Goal: Navigation & Orientation: Go to known website

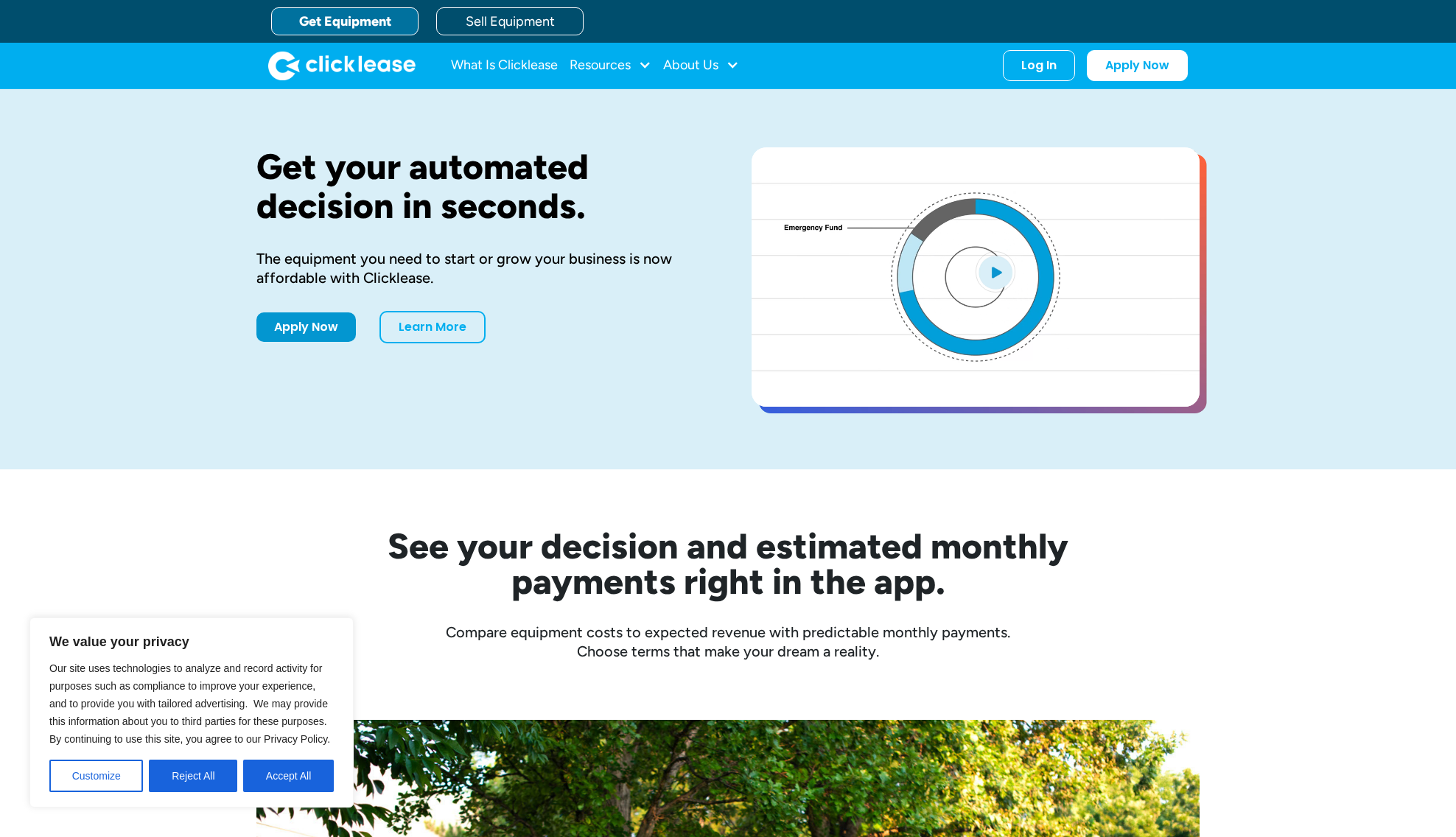
scroll to position [1, 0]
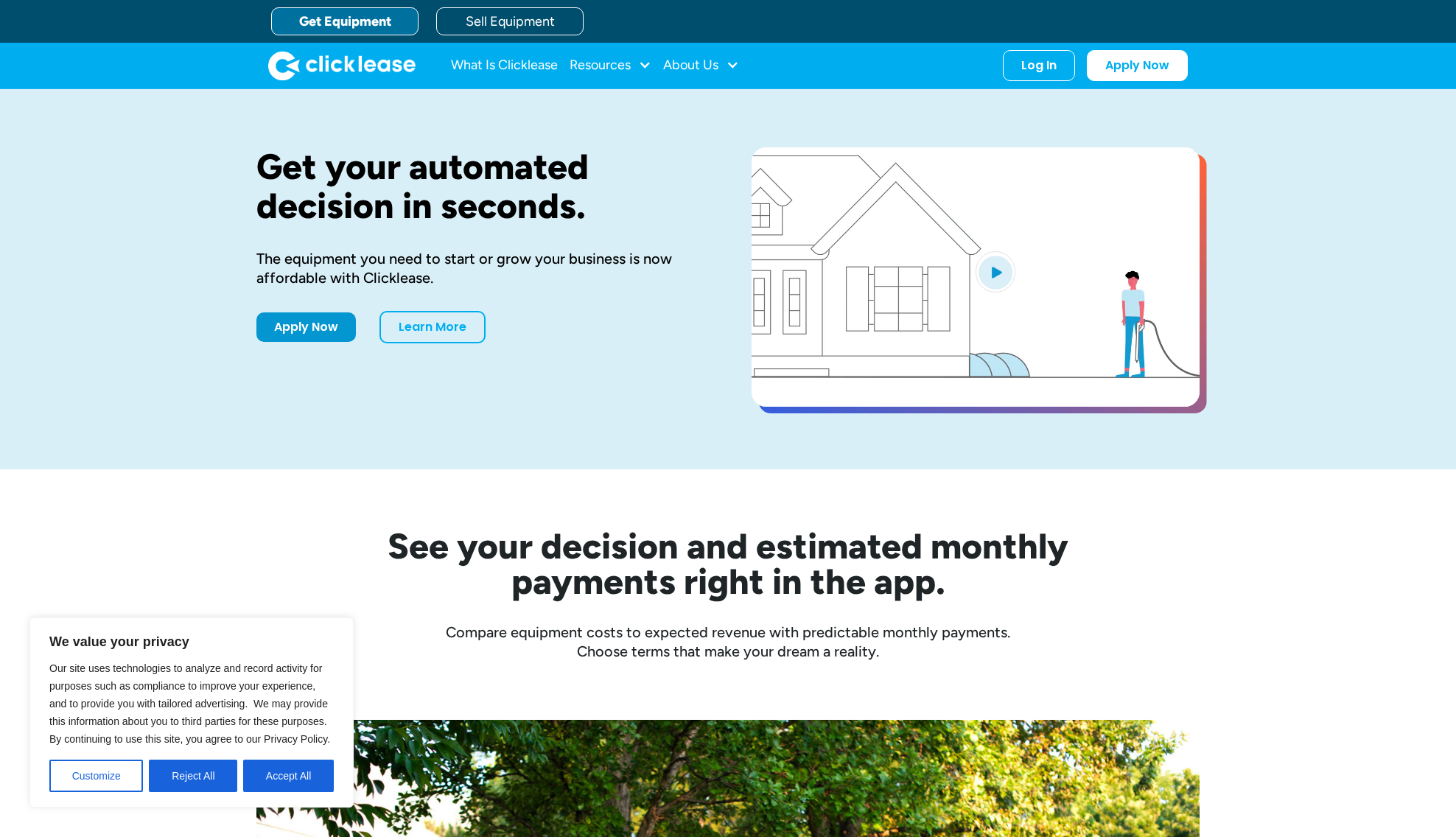
click at [355, 26] on link "Get Equipment" at bounding box center [344, 22] width 147 height 28
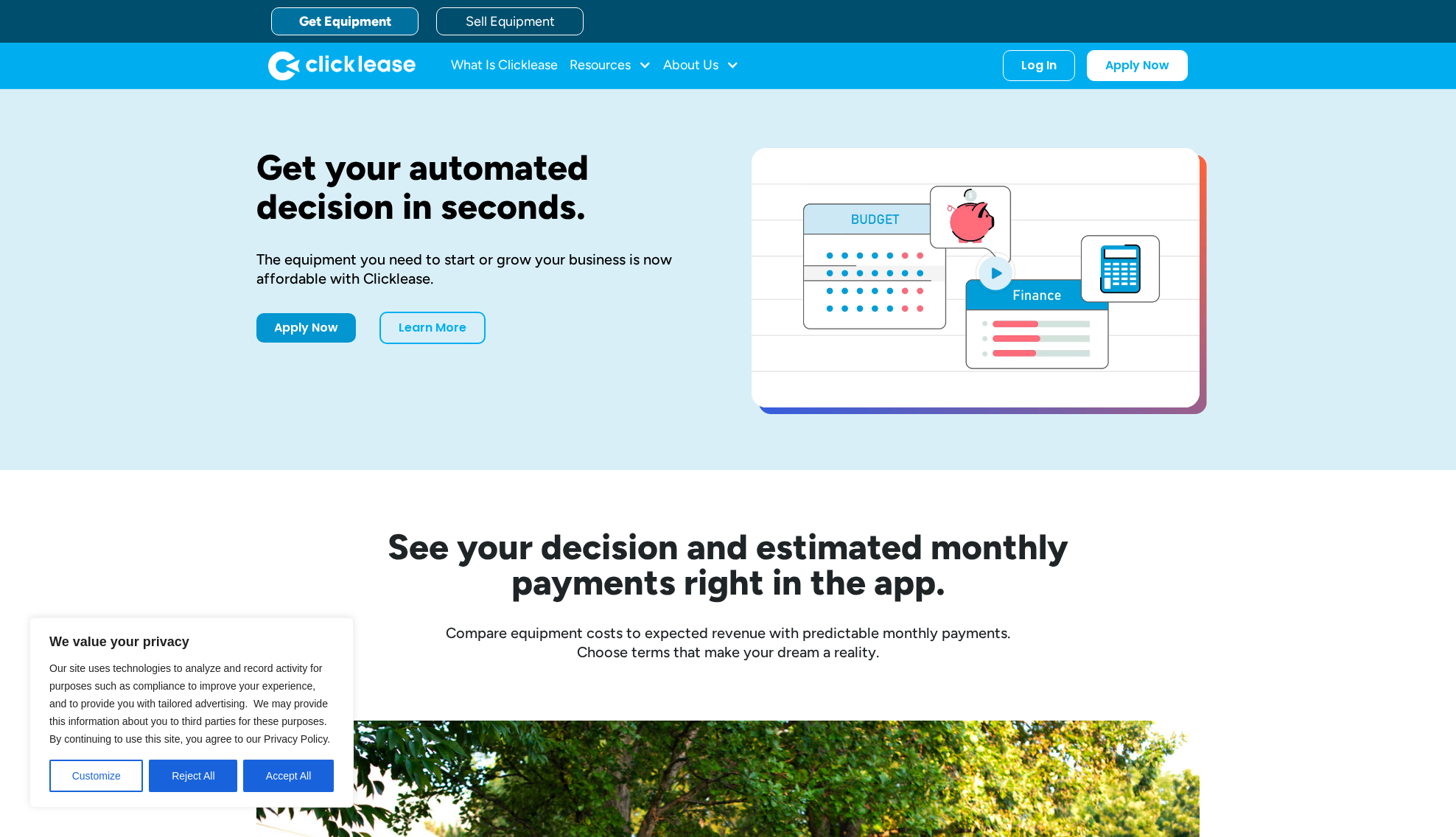
click at [352, 27] on link "Get Equipment" at bounding box center [344, 22] width 147 height 28
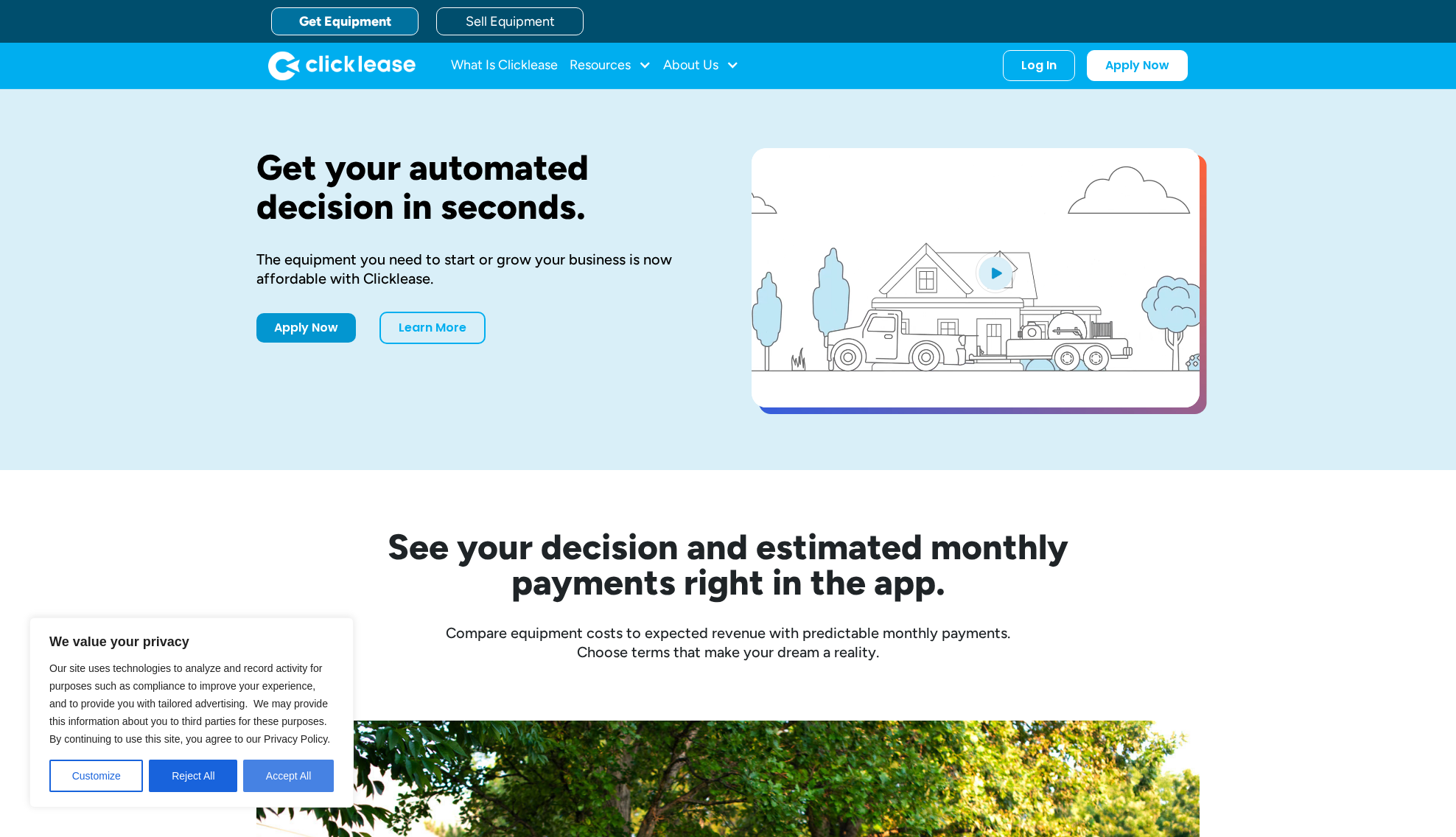
click at [289, 767] on button "Accept All" at bounding box center [288, 776] width 91 height 33
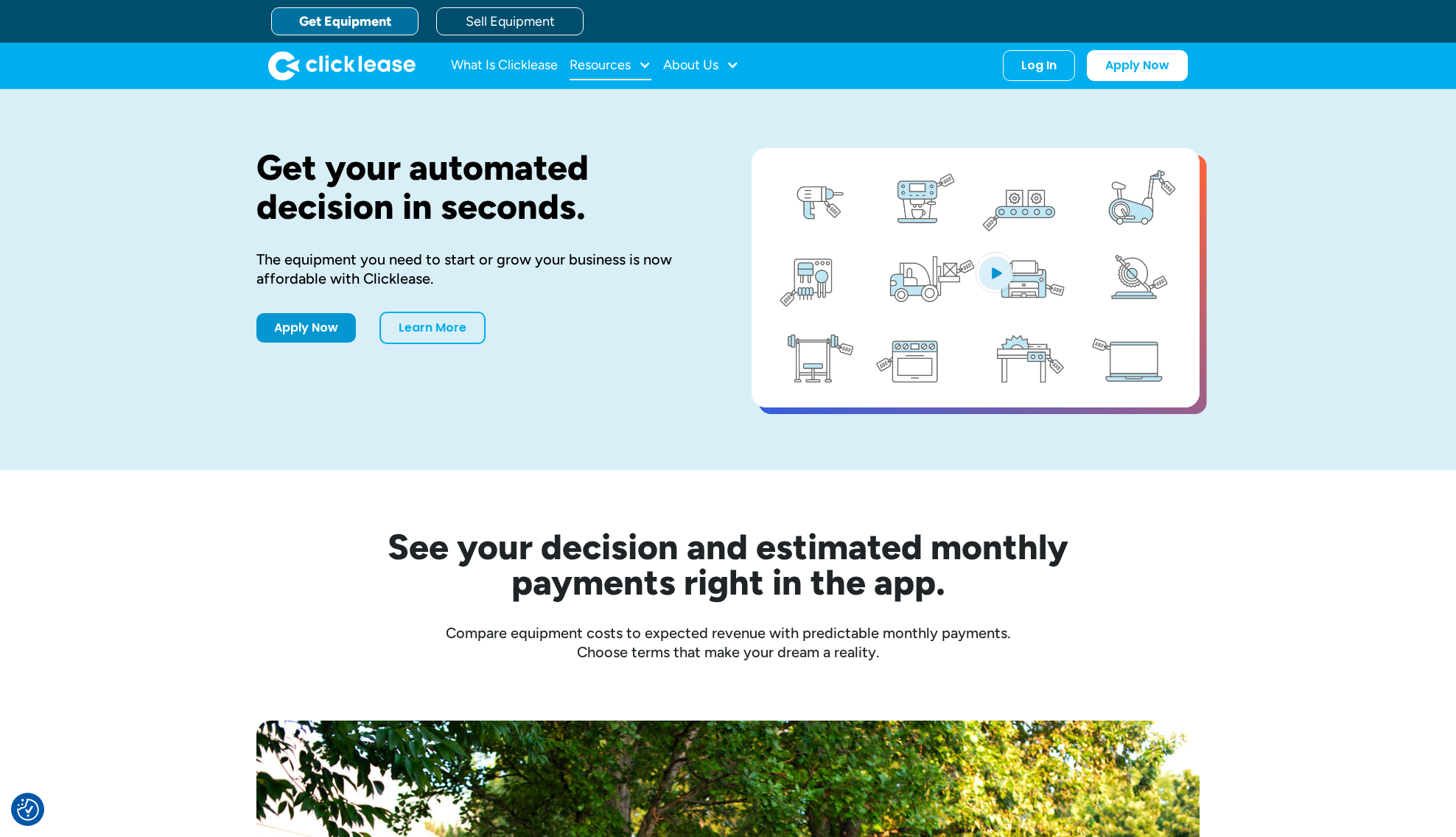
click at [616, 65] on div "Resources" at bounding box center [600, 65] width 61 height 0
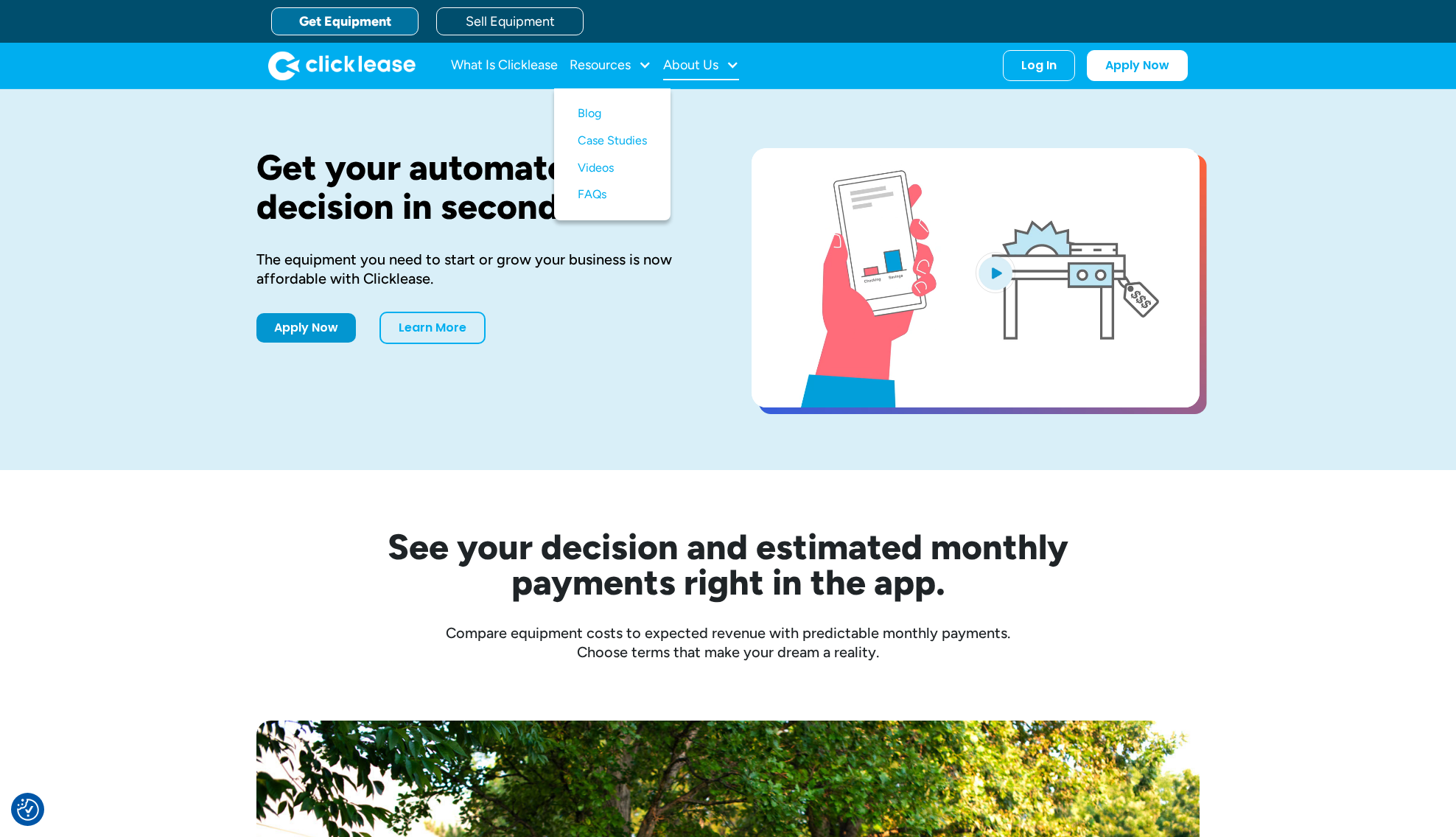
click at [704, 65] on div "About Us" at bounding box center [690, 65] width 55 height 0
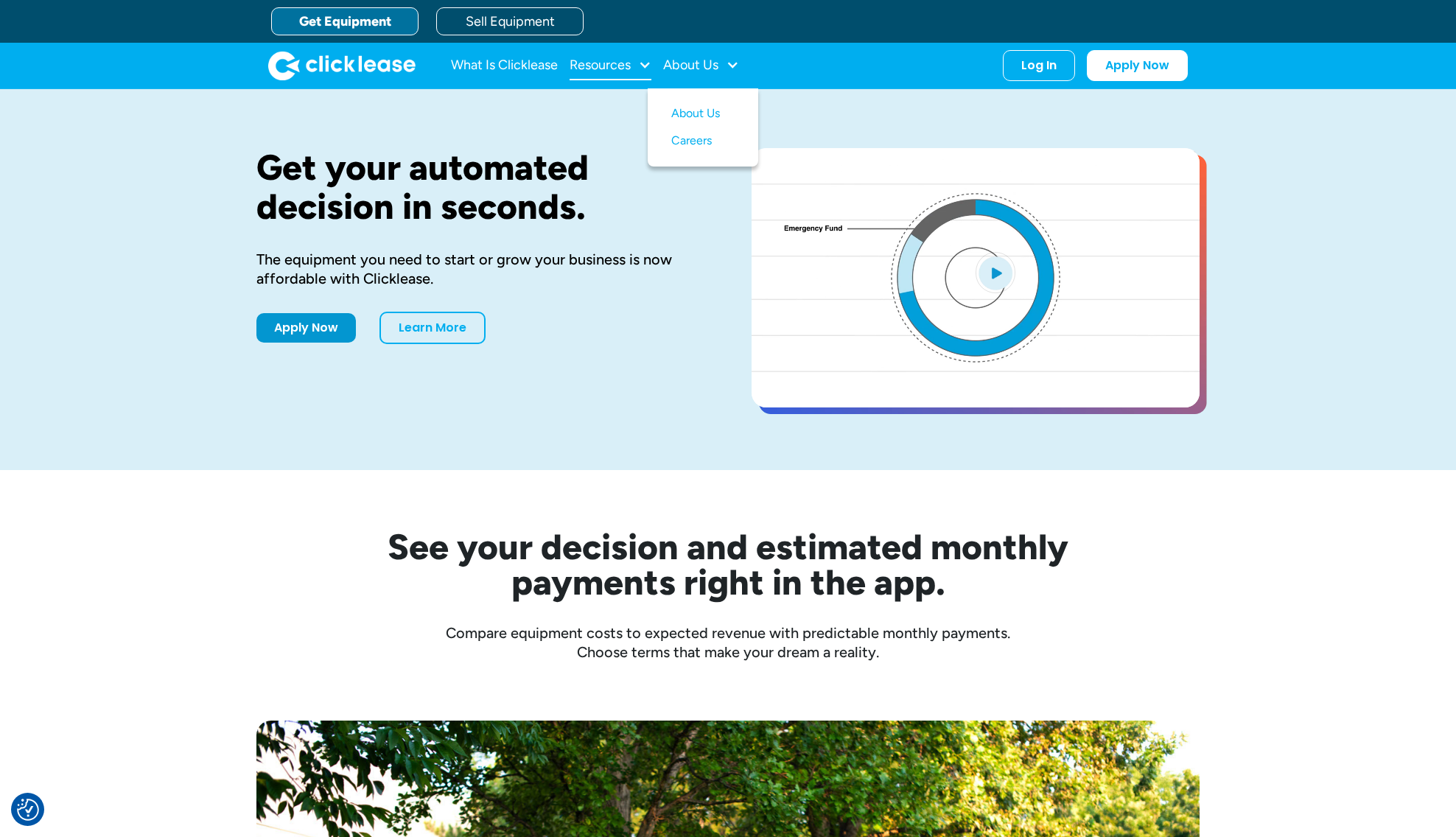
click at [605, 65] on div "Resources" at bounding box center [600, 65] width 61 height 0
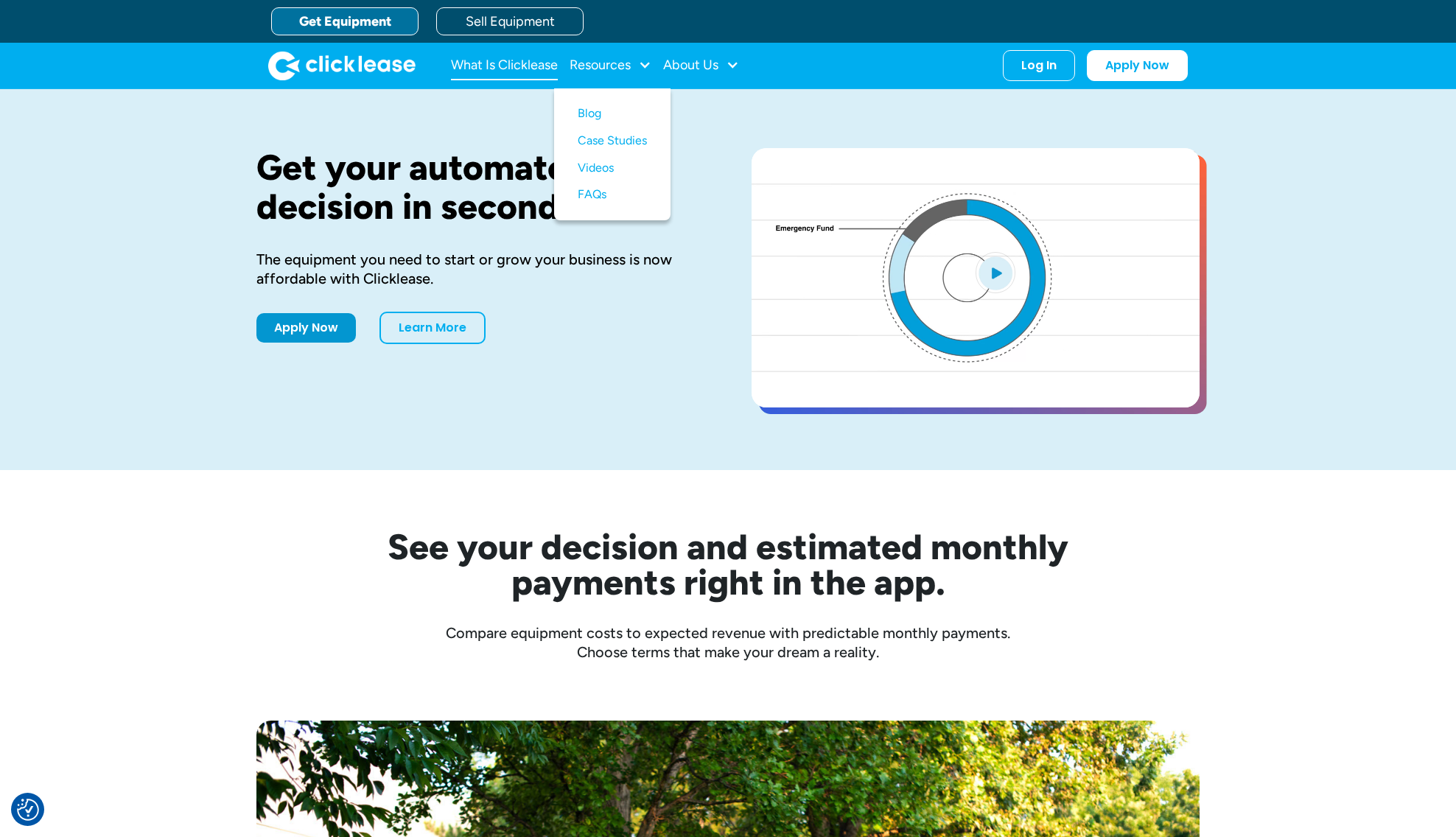
click at [502, 64] on link "What Is Clicklease" at bounding box center [505, 66] width 107 height 29
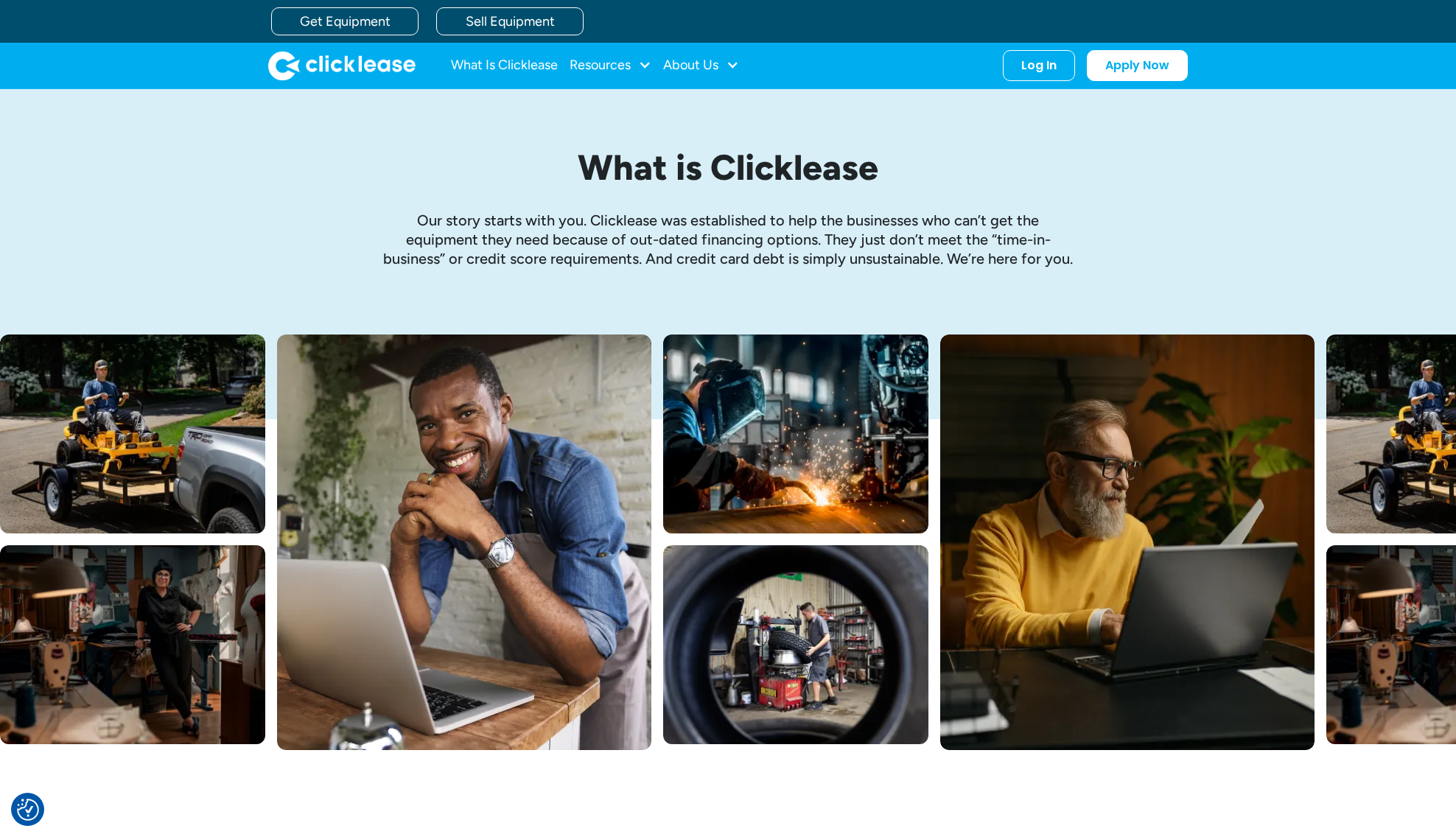
click at [370, 66] on img "home" at bounding box center [341, 66] width 147 height 29
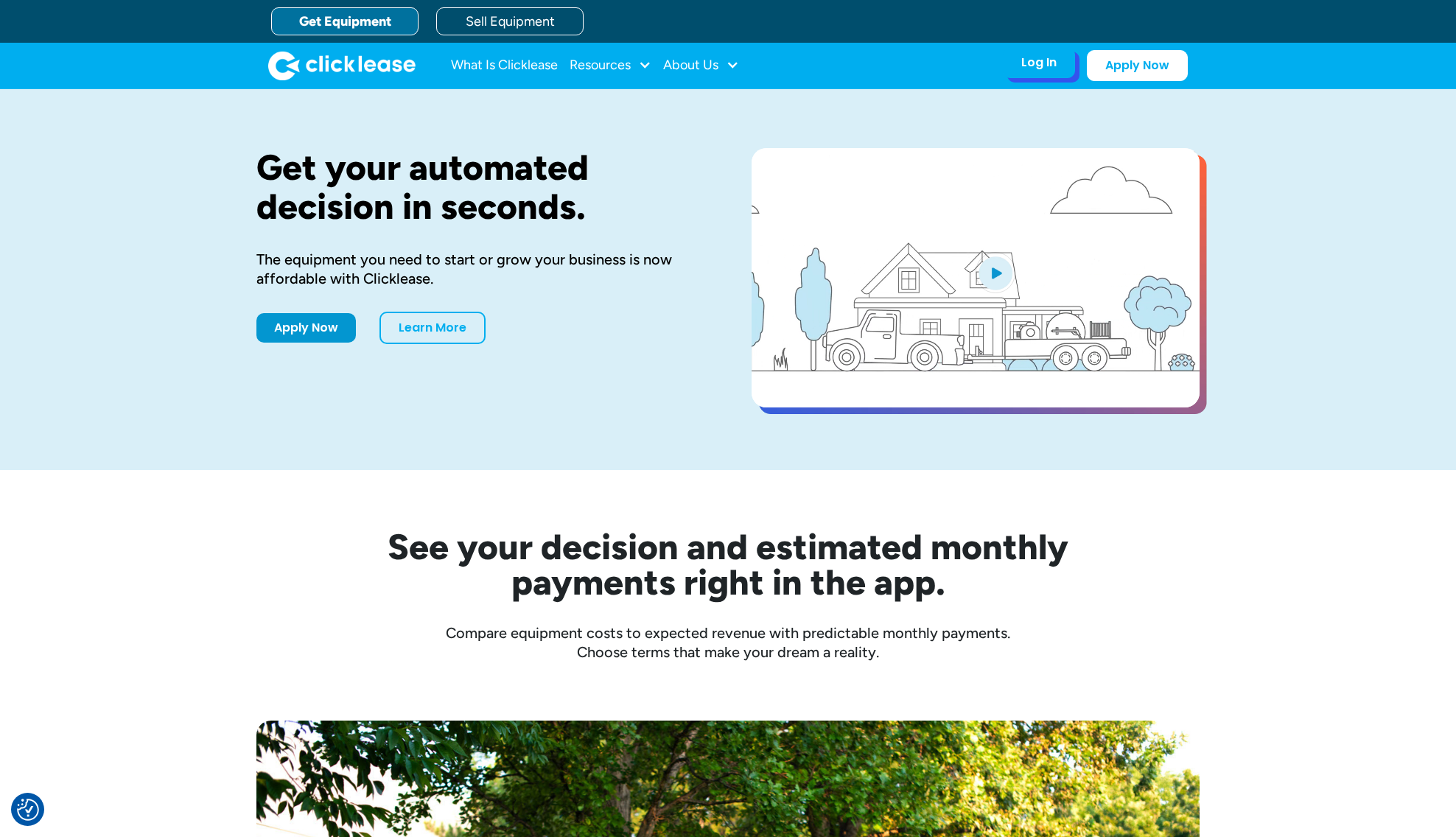
click at [1053, 71] on div "Log In Account login I use Clicklease to get my equipment Partner Portal I offe…" at bounding box center [1039, 63] width 72 height 31
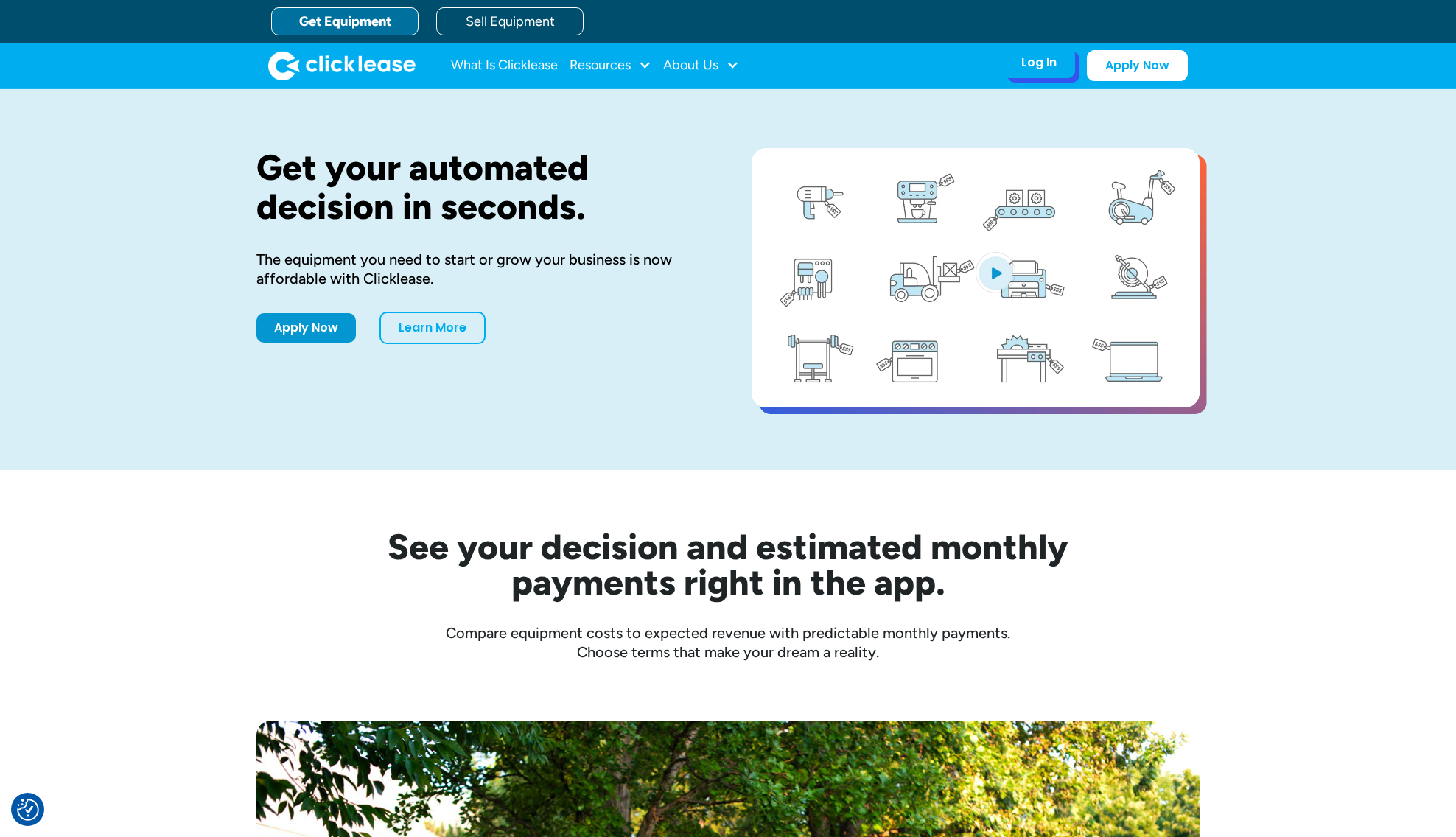
click at [1029, 64] on div "Log In" at bounding box center [1039, 62] width 36 height 15
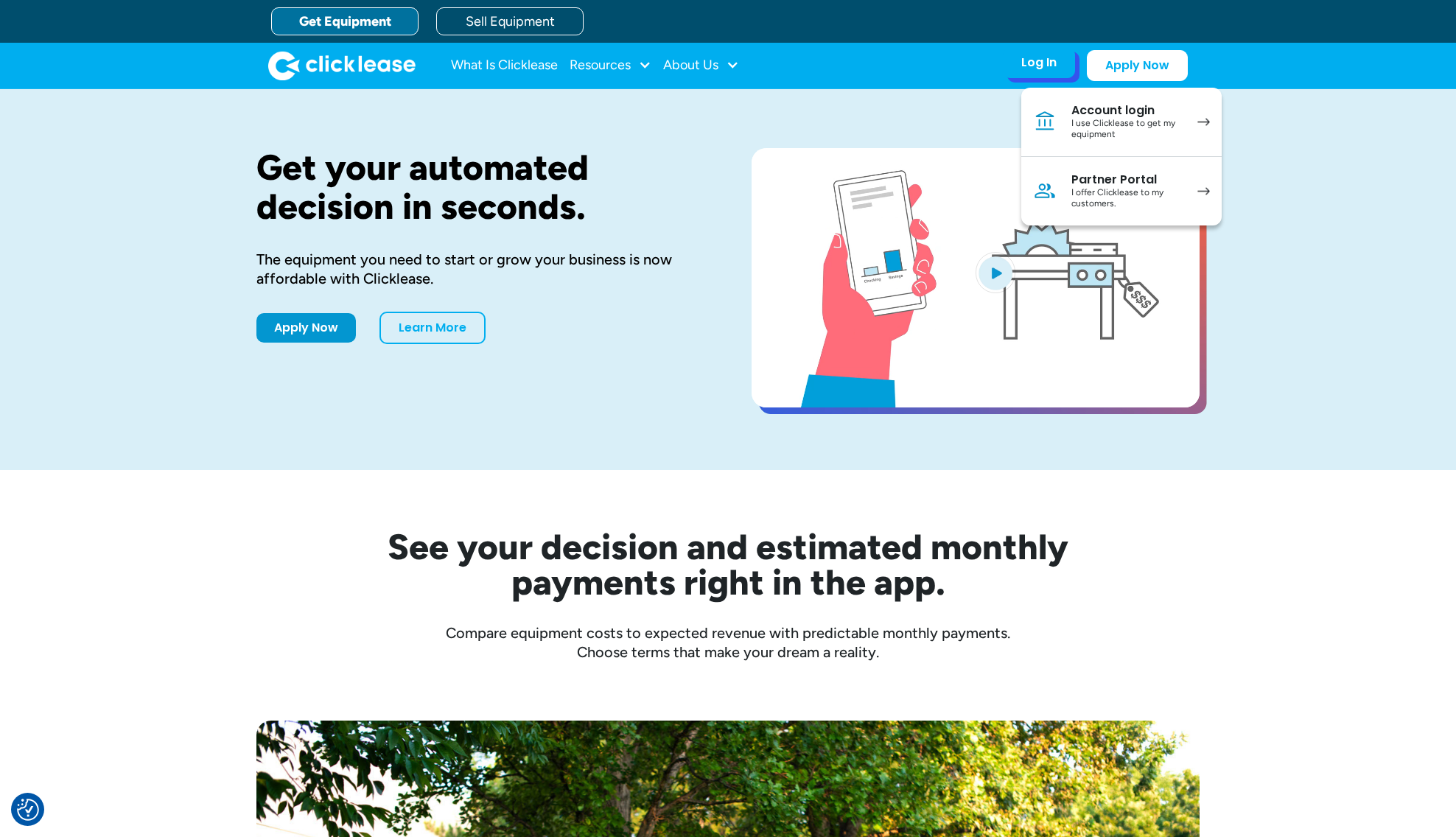
click at [1179, 129] on div "I use Clicklease to get my equipment" at bounding box center [1127, 129] width 111 height 23
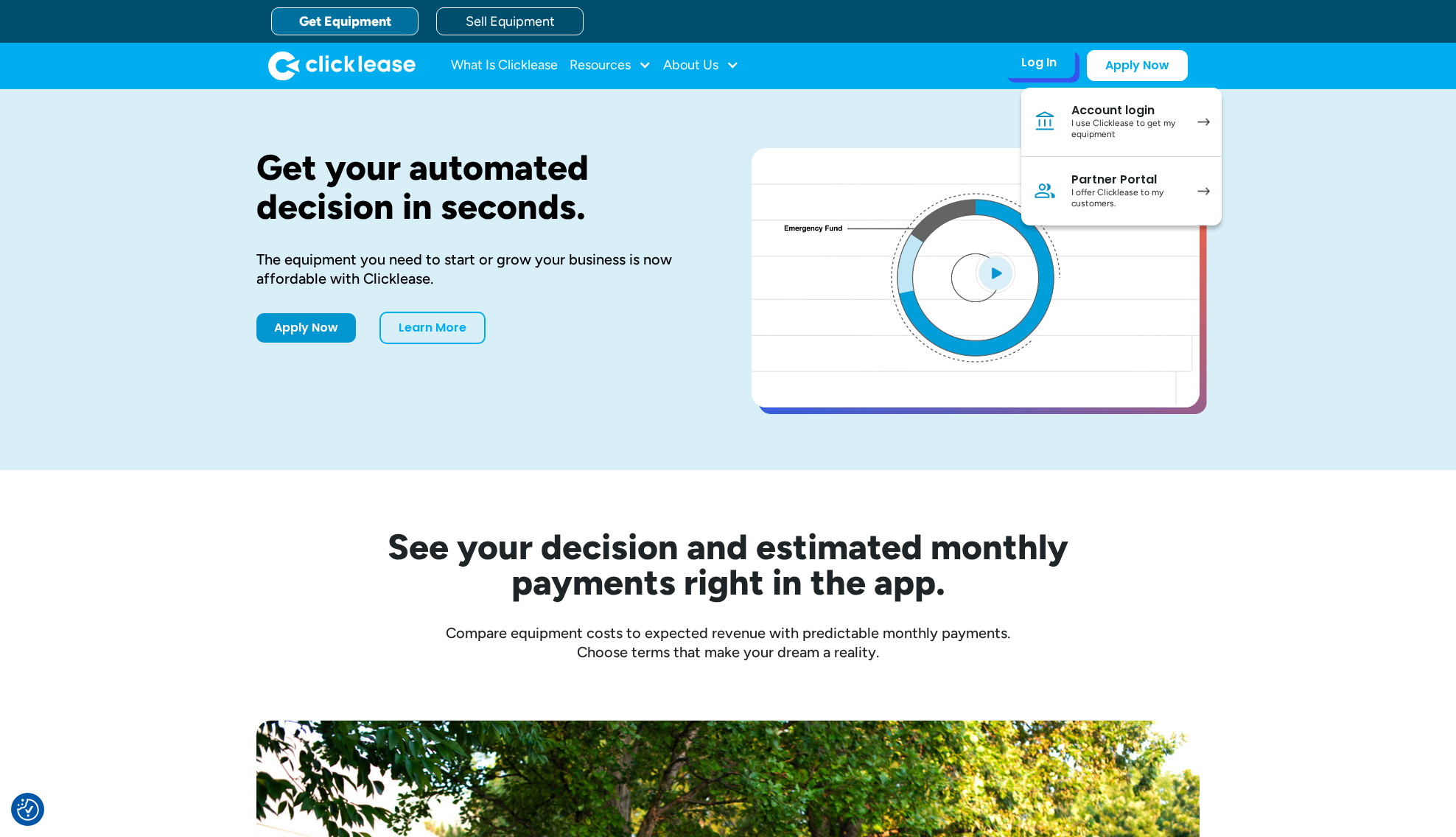
click at [1105, 135] on div "I use Clicklease to get my equipment" at bounding box center [1127, 129] width 111 height 23
